Goal: Task Accomplishment & Management: Manage account settings

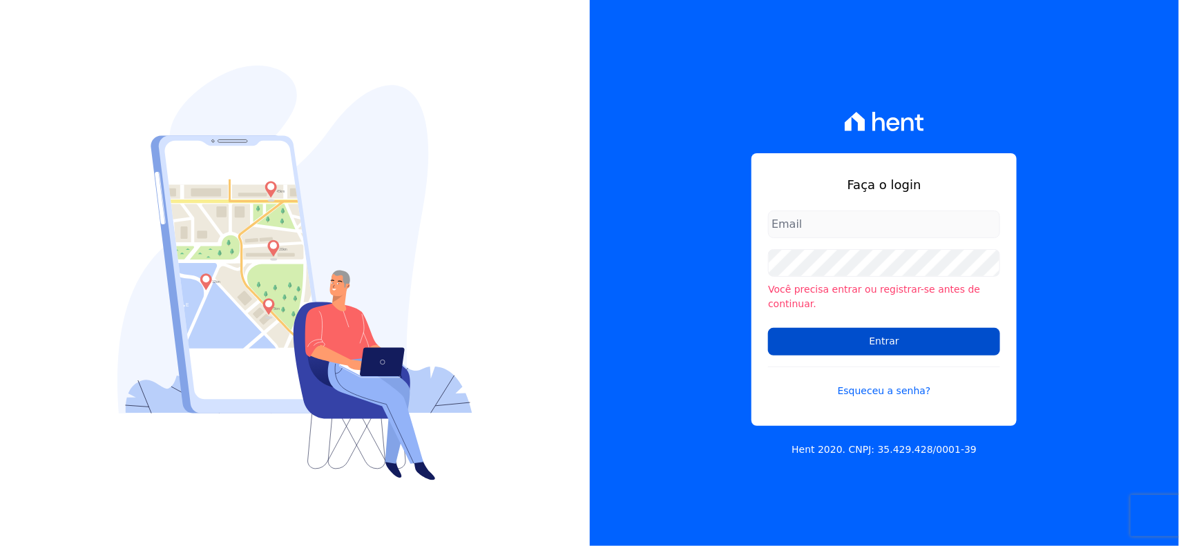
type input "[EMAIL_ADDRESS][DOMAIN_NAME]"
click at [843, 338] on input "Entrar" at bounding box center [884, 342] width 232 height 28
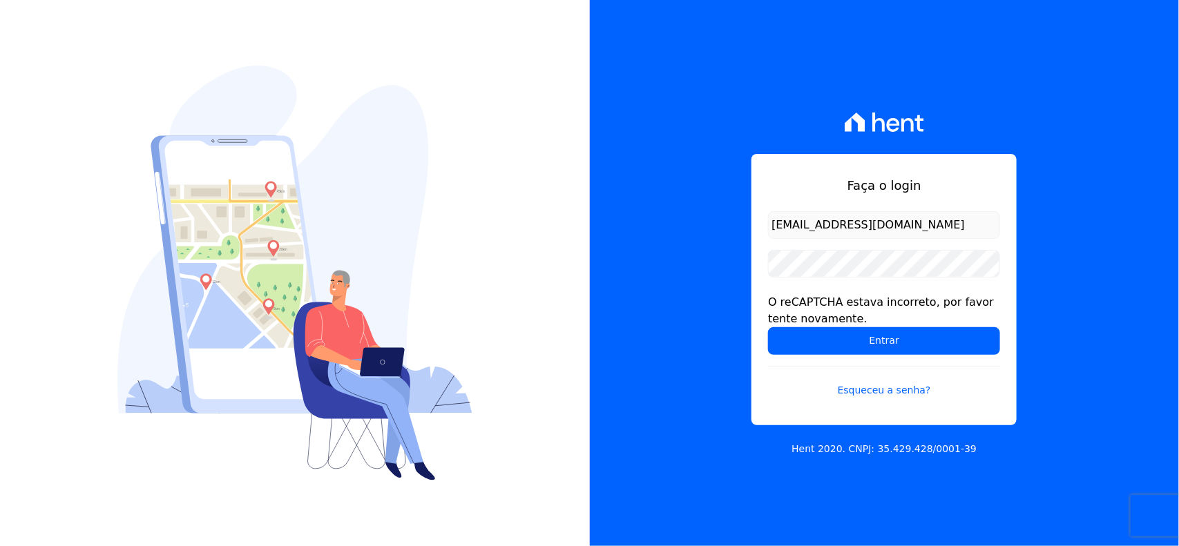
click at [843, 338] on input "Entrar" at bounding box center [884, 341] width 232 height 28
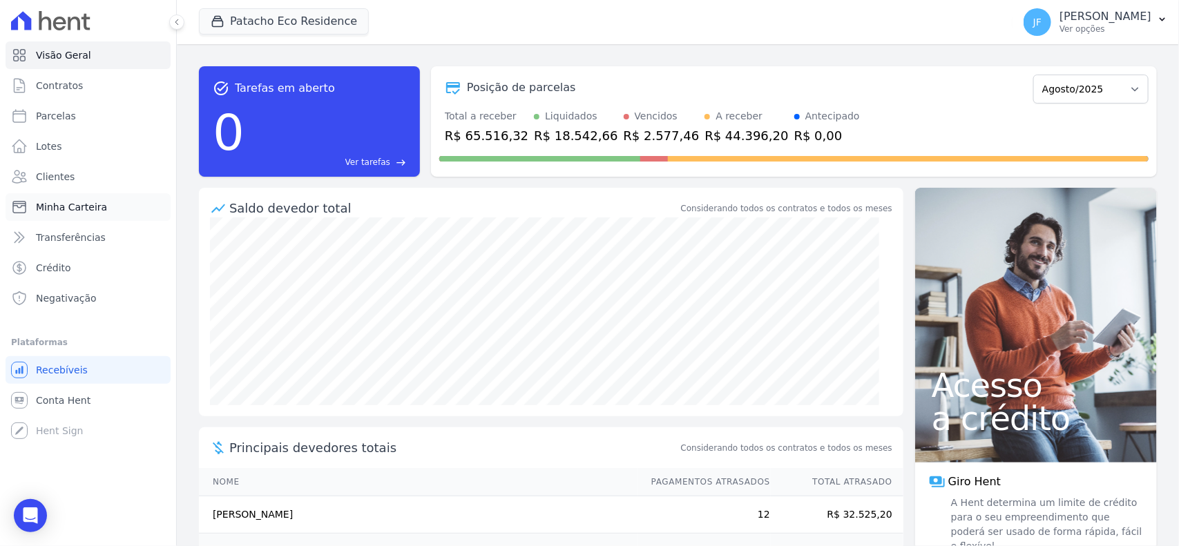
click at [76, 216] on link "Minha Carteira" at bounding box center [88, 207] width 165 height 28
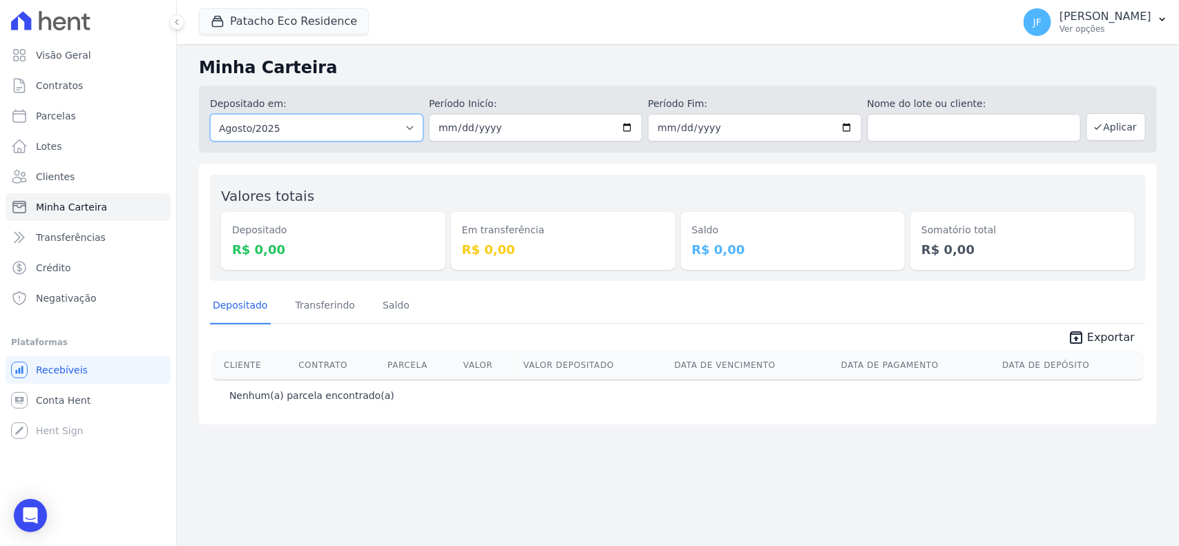
click at [378, 128] on select "Todos os meses Maio/2017 Junho/2017 Julho/2017 Agosto/2017 Setembro/2017 Outubr…" at bounding box center [316, 128] width 213 height 28
select select "07/2024"
click at [210, 114] on select "Todos os meses Maio/2017 Junho/2017 Julho/2017 Agosto/2017 Setembro/2017 Outubr…" at bounding box center [316, 128] width 213 height 28
click at [298, 140] on select "Todos os meses Maio/2017 Junho/2017 Julho/2017 Agosto/2017 Setembro/2017 Outubr…" at bounding box center [316, 128] width 213 height 28
select select "07/2025"
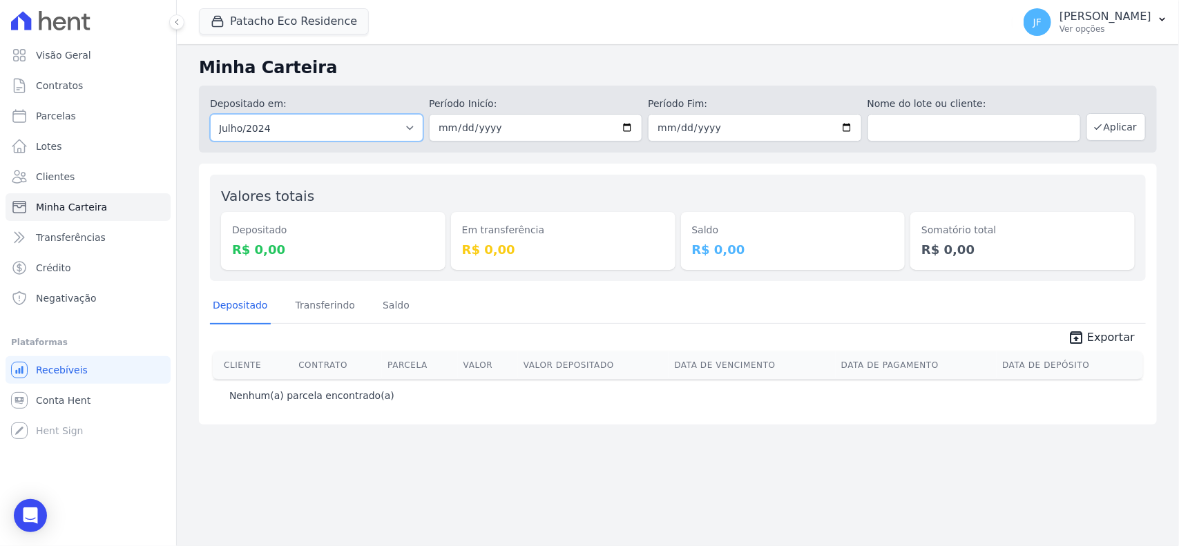
click at [210, 114] on select "Todos os meses Maio/2017 Junho/2017 Julho/2017 Agosto/2017 Setembro/2017 Outubr…" at bounding box center [316, 128] width 213 height 28
click at [1094, 129] on button "Aplicar" at bounding box center [1116, 127] width 59 height 28
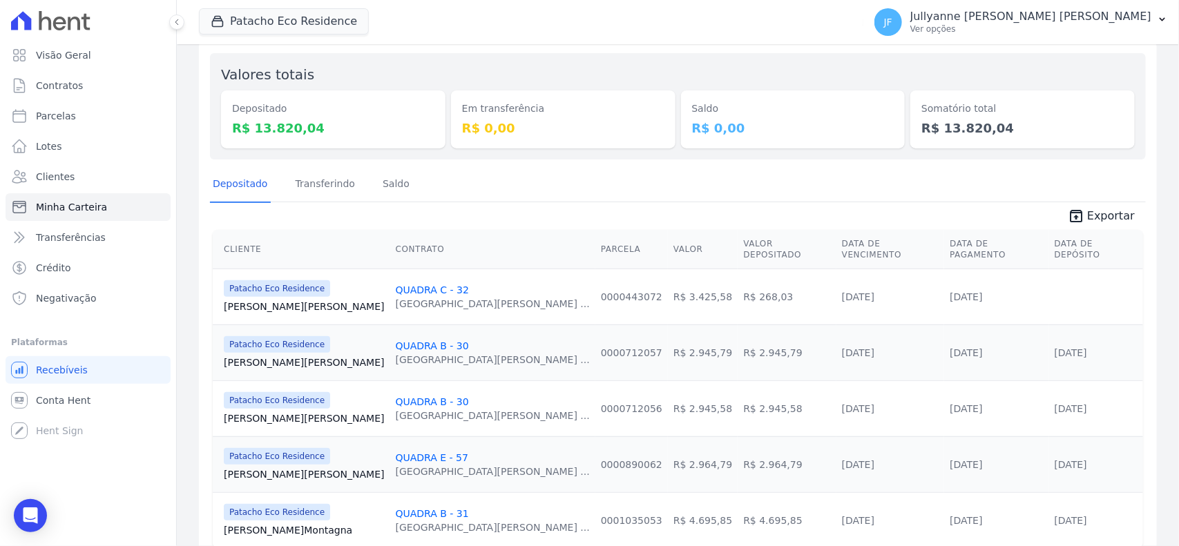
scroll to position [169, 0]
